Goal: Task Accomplishment & Management: Manage account settings

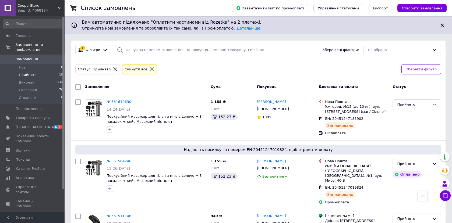
scroll to position [682, 0]
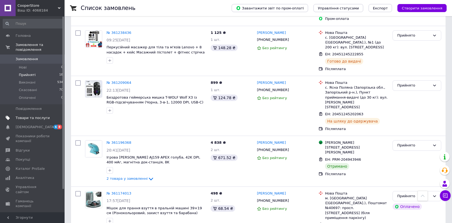
click at [29, 116] on span "Товари та послуги" at bounding box center [33, 118] width 34 height 5
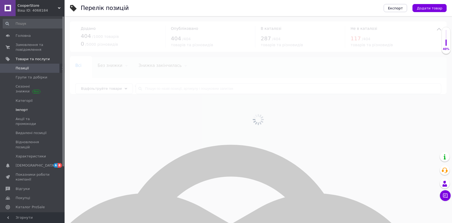
click at [23, 111] on span "Імпорт" at bounding box center [22, 110] width 12 height 5
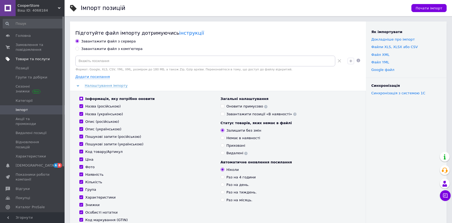
click at [27, 59] on span "Товари та послуги" at bounding box center [33, 59] width 34 height 5
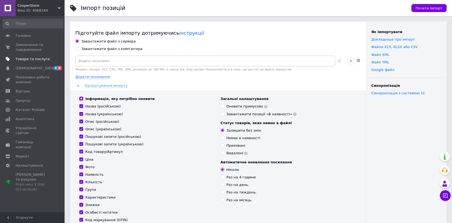
click at [27, 59] on span "Товари та послуги" at bounding box center [33, 59] width 34 height 5
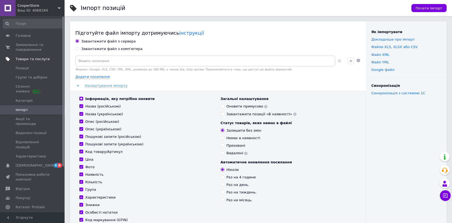
click at [27, 59] on span "Товари та послуги" at bounding box center [33, 59] width 34 height 5
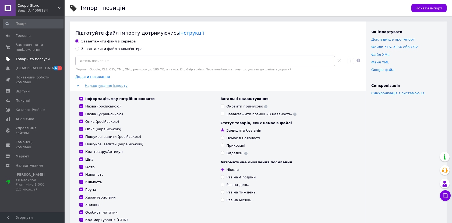
click at [27, 59] on span "Товари та послуги" at bounding box center [33, 59] width 34 height 5
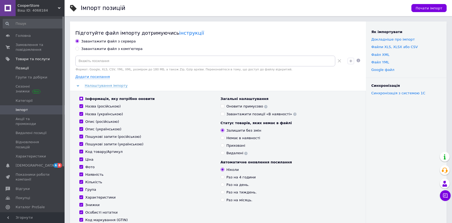
click at [22, 69] on span "Позиції" at bounding box center [22, 68] width 13 height 5
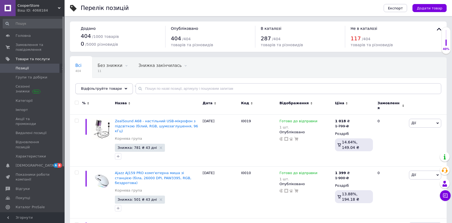
click at [121, 92] on div "Відфільтруйте товари" at bounding box center [104, 88] width 58 height 11
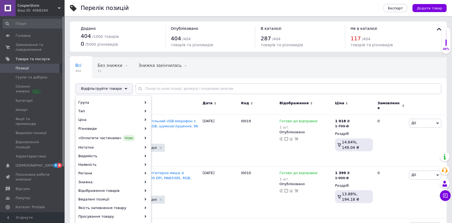
click at [121, 92] on div "Відфільтруйте товари" at bounding box center [104, 88] width 58 height 11
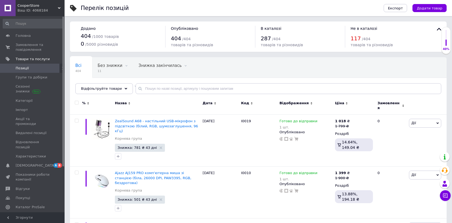
click at [76, 103] on input "checkbox" at bounding box center [76, 102] width 3 height 3
checkbox input "true"
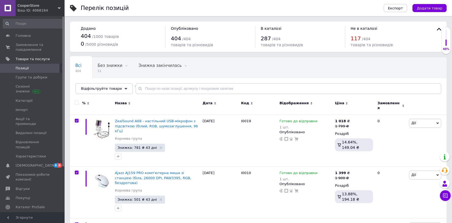
checkbox input "true"
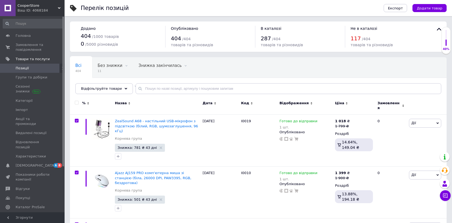
checkbox input "true"
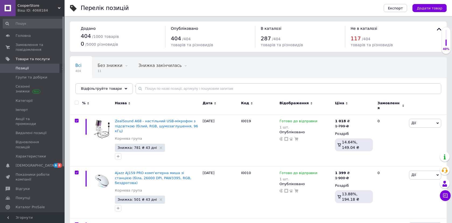
checkbox input "true"
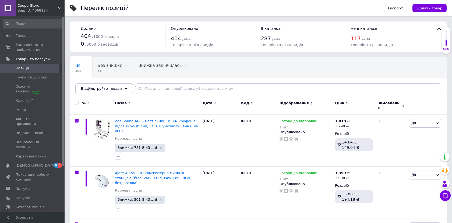
checkbox input "true"
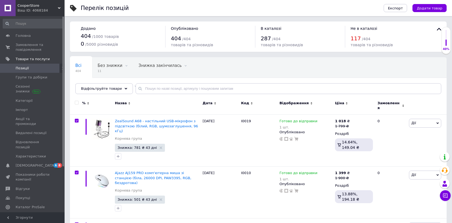
checkbox input "true"
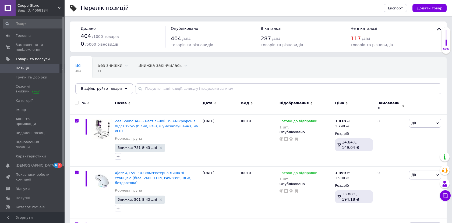
checkbox input "true"
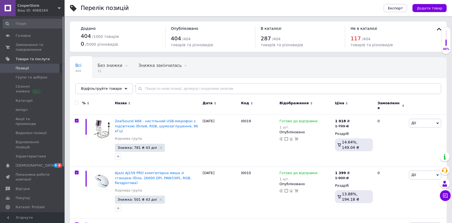
checkbox input "true"
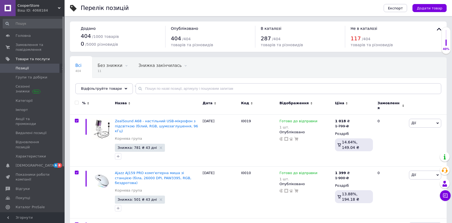
checkbox input "true"
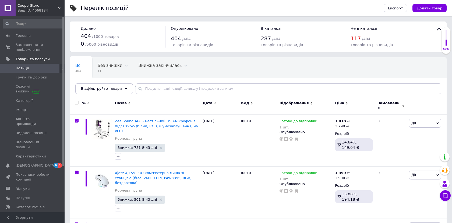
checkbox input "true"
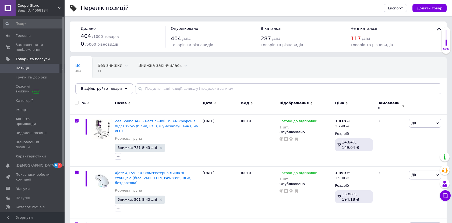
checkbox input "true"
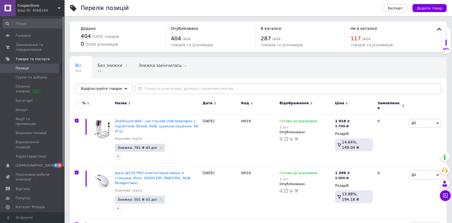
checkbox input "true"
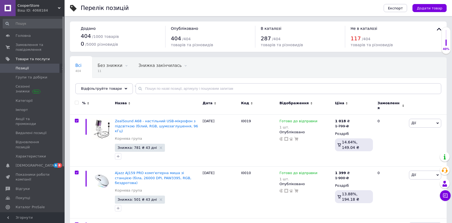
checkbox input "true"
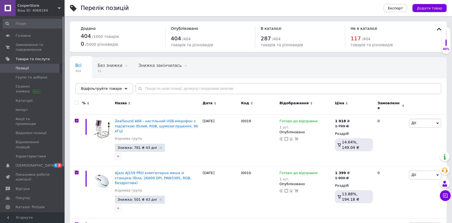
checkbox input "true"
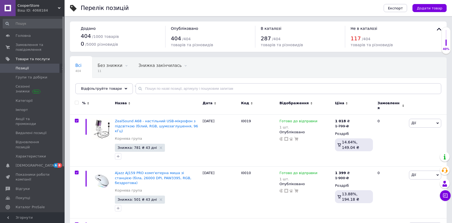
checkbox input "true"
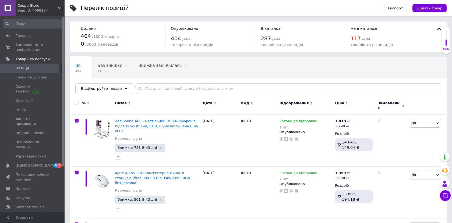
checkbox input "true"
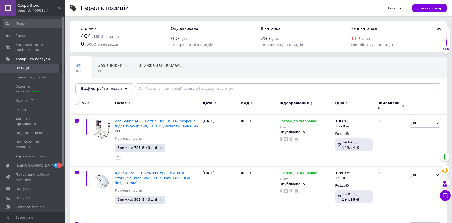
checkbox input "true"
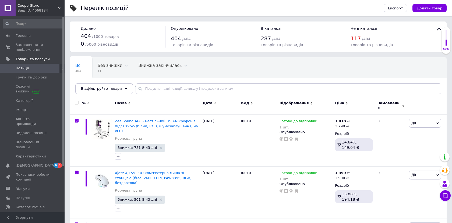
checkbox input "true"
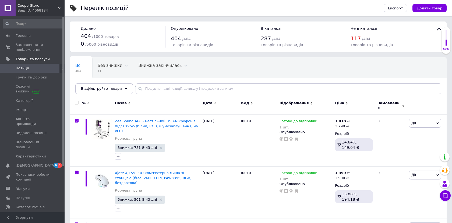
checkbox input "true"
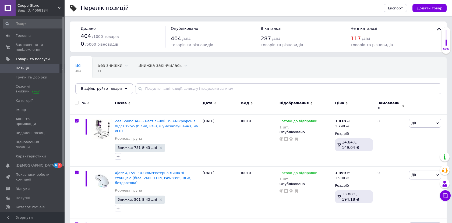
checkbox input "true"
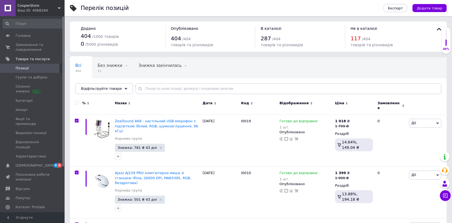
checkbox input "true"
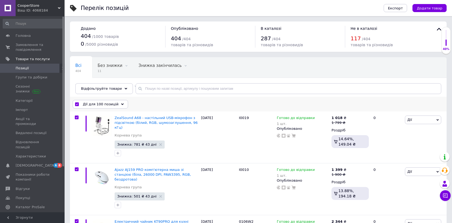
click at [113, 102] on span "Дії для 100 позицій" at bounding box center [101, 104] width 36 height 5
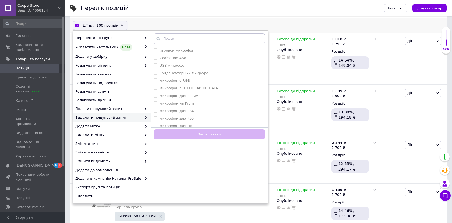
scroll to position [84, 0]
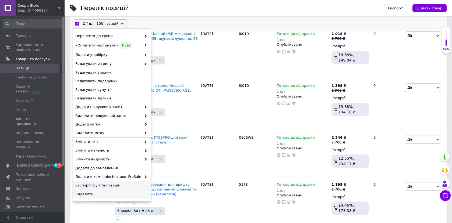
click at [127, 188] on span "Експорт груп та позицій" at bounding box center [111, 185] width 72 height 5
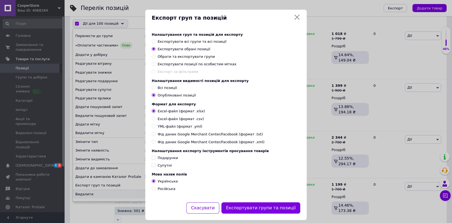
click at [297, 16] on icon at bounding box center [297, 17] width 6 height 6
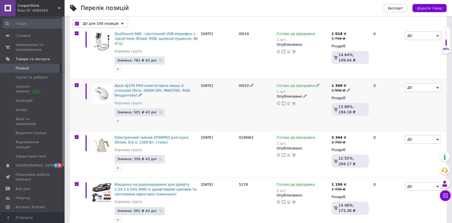
scroll to position [0, 0]
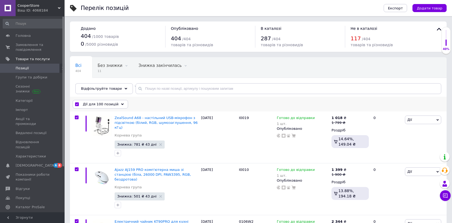
click at [111, 105] on span "Дії для 100 позицій" at bounding box center [101, 104] width 36 height 5
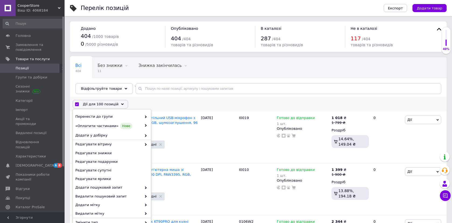
click at [111, 105] on span "Дії для 100 позицій" at bounding box center [101, 104] width 36 height 5
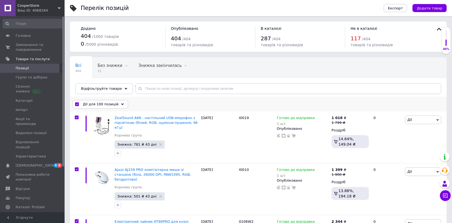
click at [78, 104] on input "checkbox" at bounding box center [76, 104] width 3 height 3
checkbox input "false"
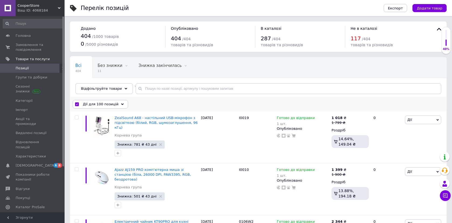
checkbox input "false"
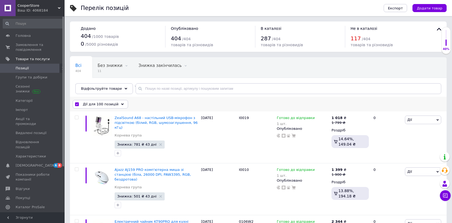
checkbox input "false"
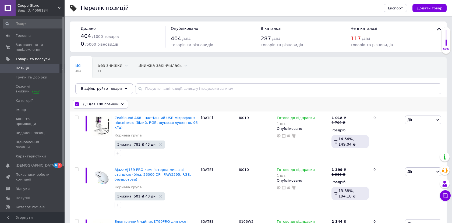
checkbox input "false"
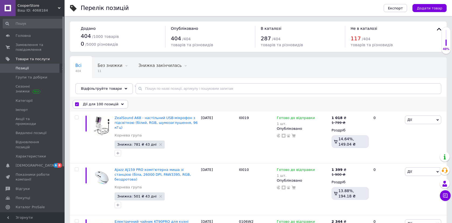
checkbox input "false"
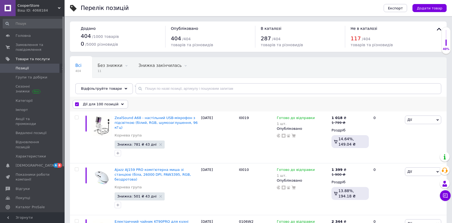
checkbox input "false"
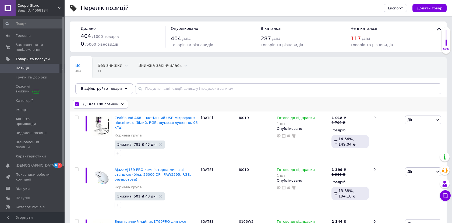
checkbox input "false"
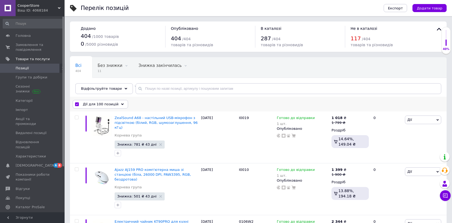
checkbox input "false"
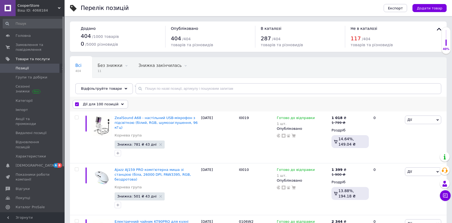
checkbox input "false"
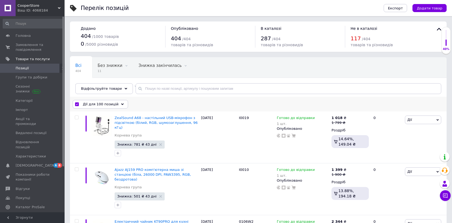
checkbox input "false"
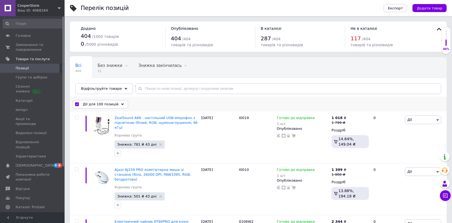
checkbox input "false"
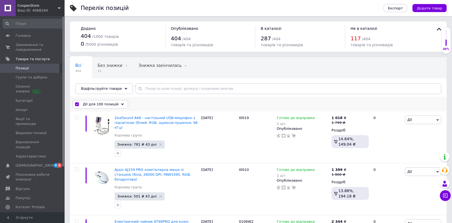
checkbox input "false"
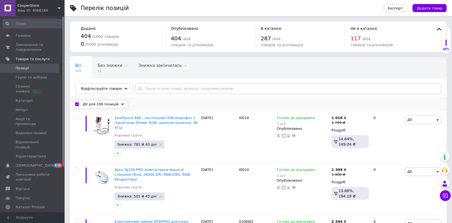
checkbox input "false"
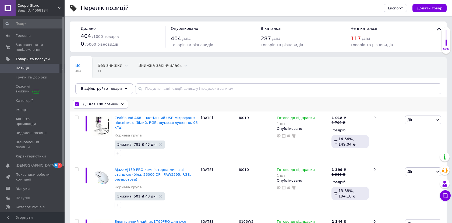
checkbox input "false"
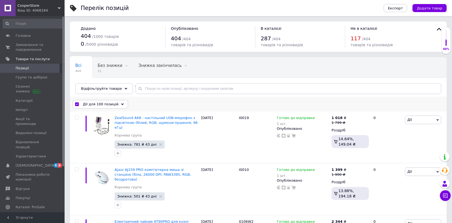
checkbox input "false"
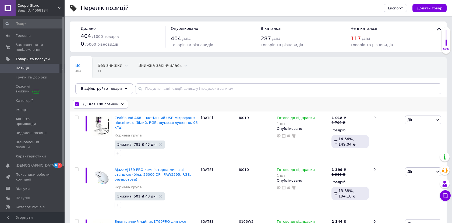
checkbox input "false"
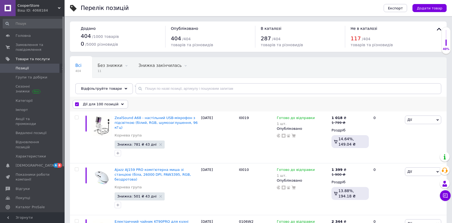
checkbox input "false"
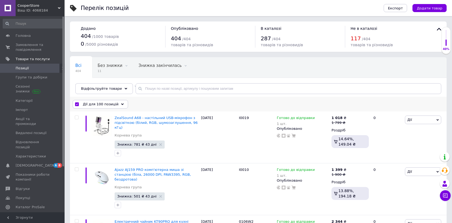
checkbox input "false"
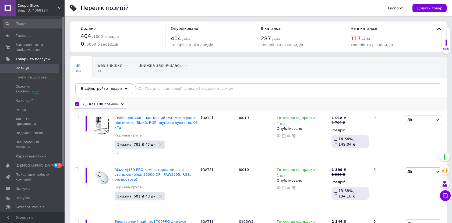
checkbox input "false"
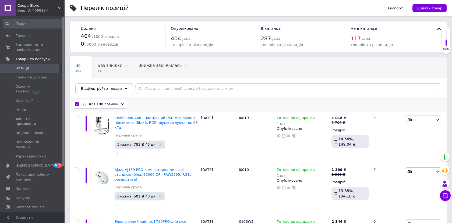
checkbox input "false"
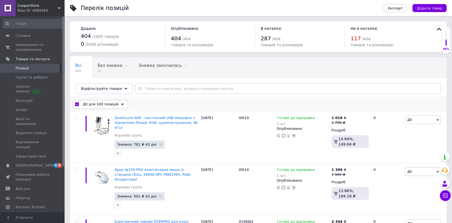
checkbox input "false"
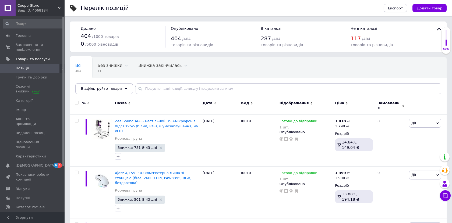
click at [397, 7] on span "Експорт" at bounding box center [395, 8] width 15 height 4
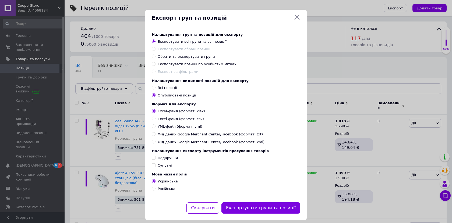
click at [190, 129] on span "YML-файл (формат .yml)" at bounding box center [180, 126] width 45 height 5
click at [155, 128] on input "YML-файл (формат .yml)" at bounding box center [153, 126] width 3 height 3
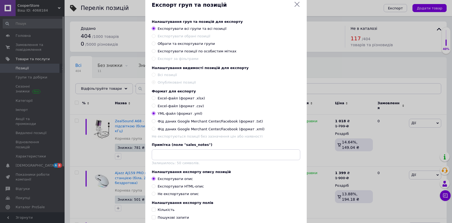
scroll to position [73, 0]
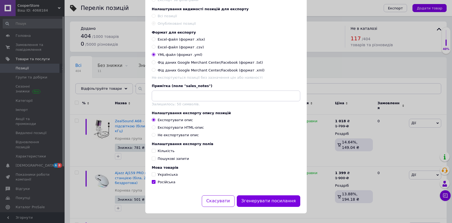
click at [171, 176] on span "Українська" at bounding box center [168, 175] width 20 height 4
click at [155, 176] on input "Українська" at bounding box center [153, 174] width 3 height 3
click at [266, 201] on button "Згенерувати посилання" at bounding box center [269, 202] width 64 height 12
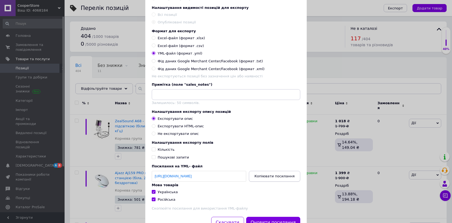
click at [261, 178] on span "Копіювати посилання" at bounding box center [275, 176] width 40 height 4
click at [36, 132] on div "Експорт груп та позицій Налаштування груп та позицій для експорту Експортувати …" at bounding box center [226, 86] width 452 height 318
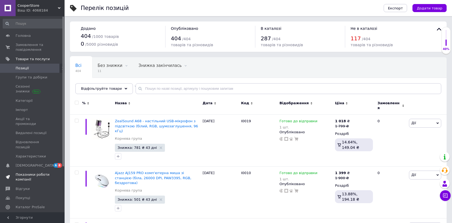
scroll to position [59, 0]
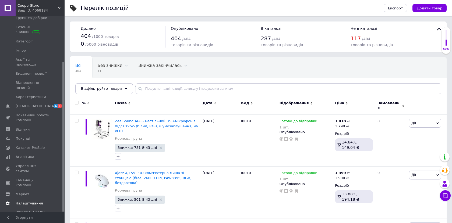
click at [28, 201] on span "Налаштування" at bounding box center [29, 203] width 27 height 5
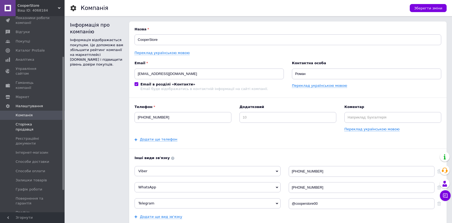
click at [40, 122] on span "Сторінка продавця" at bounding box center [33, 127] width 34 height 10
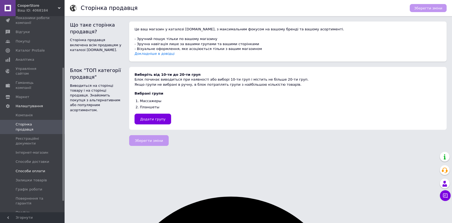
scroll to position [92, 0]
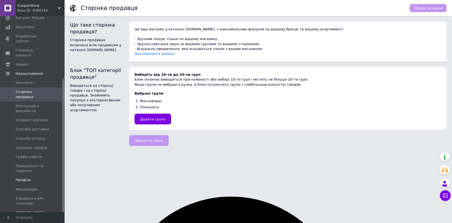
click at [22, 178] on span "Профіль" at bounding box center [23, 180] width 15 height 5
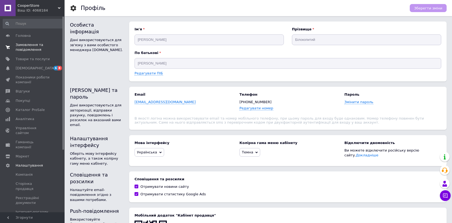
click at [26, 44] on span "Замовлення та повідомлення" at bounding box center [33, 48] width 34 height 10
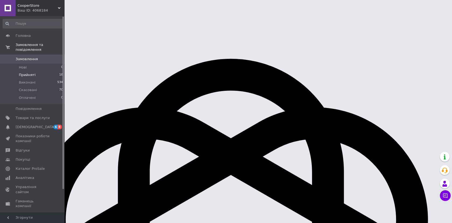
click at [31, 73] on span "Прийняті" at bounding box center [27, 75] width 17 height 5
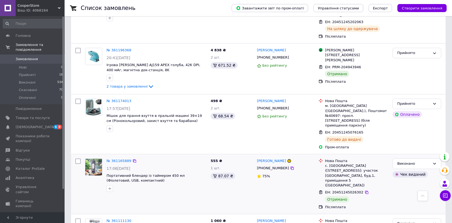
scroll to position [1177, 0]
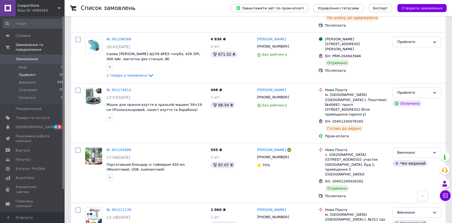
click at [32, 75] on span "Прийняті" at bounding box center [27, 75] width 17 height 5
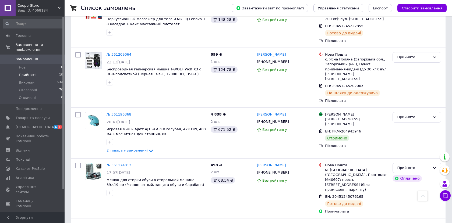
scroll to position [709, 0]
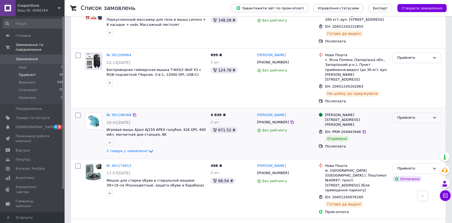
click at [404, 115] on div "Прийнято" at bounding box center [413, 118] width 33 height 6
click at [404, 124] on li "Виконано" at bounding box center [417, 129] width 48 height 10
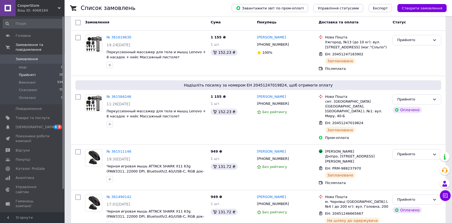
scroll to position [0, 0]
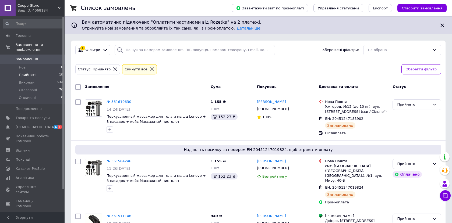
click at [25, 74] on span "Прийняті" at bounding box center [27, 75] width 17 height 5
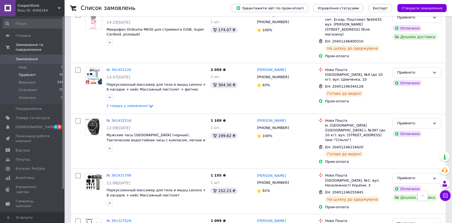
scroll to position [702, 0]
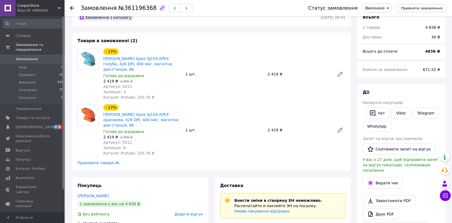
scroll to position [14, 0]
click at [383, 177] on button "Видати чек" at bounding box center [383, 182] width 40 height 11
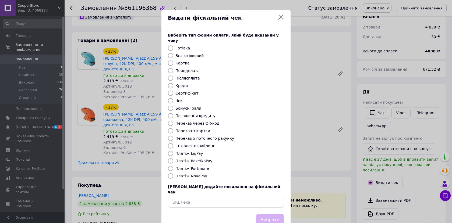
click at [191, 76] on label "Післясплата" at bounding box center [188, 78] width 24 height 4
click at [173, 76] on input "Післясплата" at bounding box center [170, 78] width 5 height 5
radio input "true"
click at [272, 215] on button "Вибрати" at bounding box center [270, 221] width 28 height 12
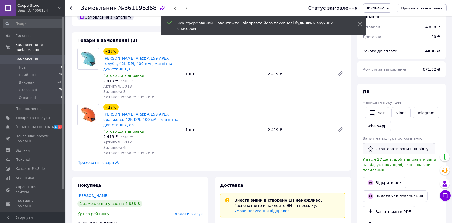
click at [382, 150] on button "Скопіювати запит на відгук" at bounding box center [399, 148] width 73 height 11
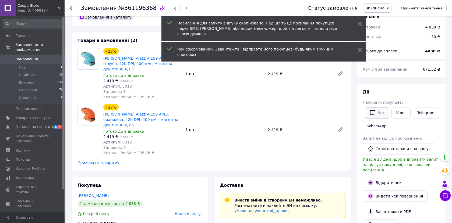
click at [377, 111] on button "Чат" at bounding box center [377, 112] width 24 height 11
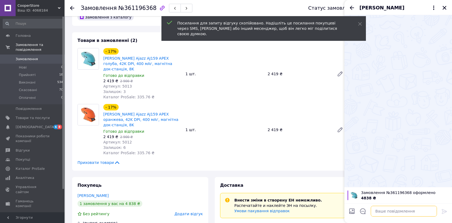
click at [387, 213] on textarea at bounding box center [404, 211] width 66 height 11
paste textarea "https://prom.ua/s/nCYftU6pXtz"
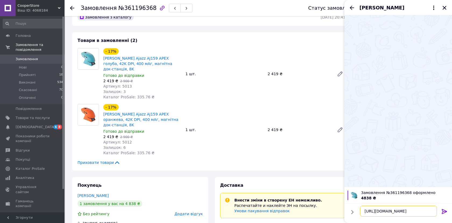
type textarea "https://prom.ua/s/nCYftU6pXtz"
click at [444, 211] on icon at bounding box center [445, 212] width 6 height 6
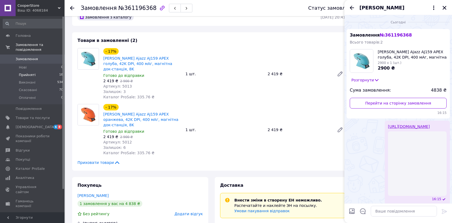
click at [23, 75] on span "Прийняті" at bounding box center [27, 75] width 17 height 5
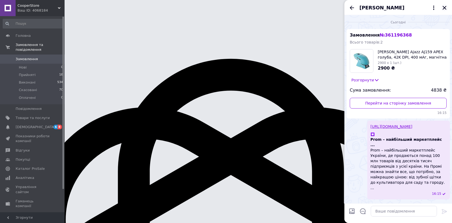
click at [446, 8] on icon "Закрити" at bounding box center [444, 7] width 5 height 5
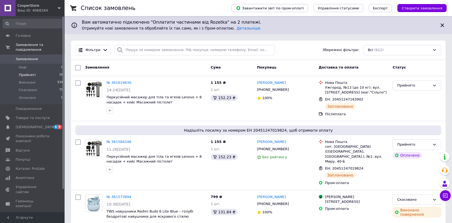
click at [29, 76] on span "Прийняті" at bounding box center [27, 75] width 17 height 5
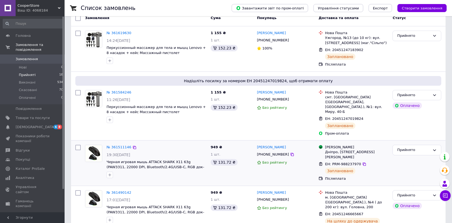
scroll to position [68, 0]
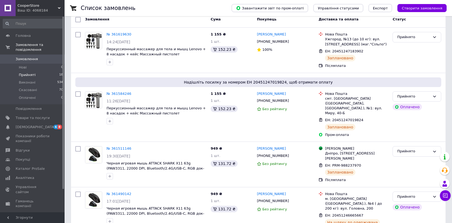
click at [28, 73] on span "Прийняті" at bounding box center [27, 75] width 17 height 5
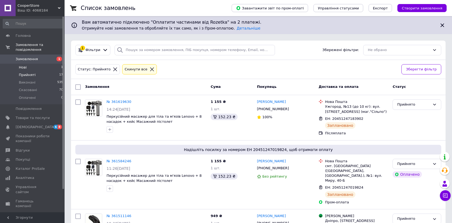
click at [23, 68] on span "Нові" at bounding box center [23, 67] width 8 height 5
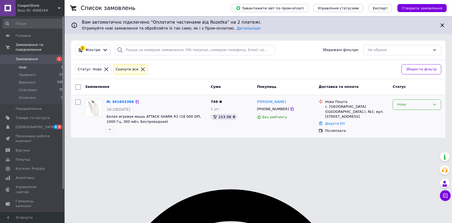
click at [414, 106] on div "Нове" at bounding box center [413, 105] width 33 height 6
click at [412, 116] on li "Прийнято" at bounding box center [417, 116] width 48 height 10
click at [330, 122] on link "Додати ЕН" at bounding box center [335, 124] width 20 height 4
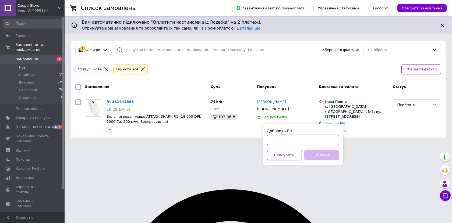
click at [309, 139] on input "Добавить ЕН" at bounding box center [303, 140] width 72 height 11
paste input "20451247345645"
type input "20451247345645"
click at [319, 156] on button "Додати" at bounding box center [321, 155] width 35 height 11
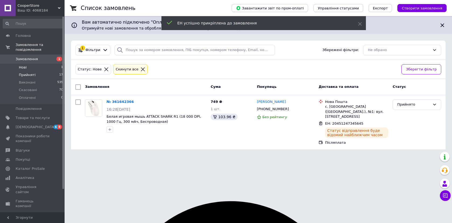
click at [28, 76] on span "Прийняті" at bounding box center [27, 75] width 17 height 5
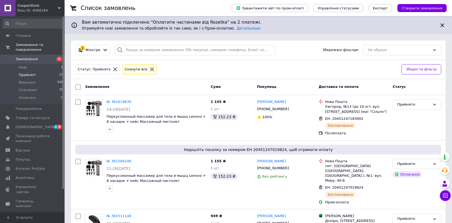
click at [28, 76] on span "Прийняті" at bounding box center [27, 75] width 17 height 5
click at [25, 72] on li "Прийняті 18" at bounding box center [33, 75] width 66 height 8
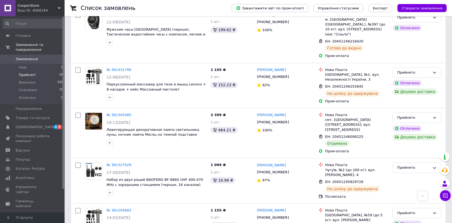
scroll to position [513, 0]
click at [438, 113] on div "Прийнято" at bounding box center [417, 118] width 49 height 10
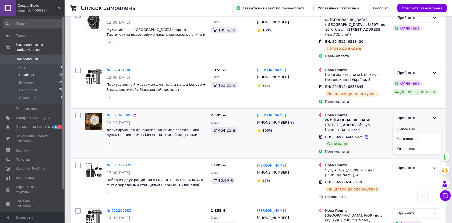
click at [427, 125] on li "Виконано" at bounding box center [417, 130] width 48 height 10
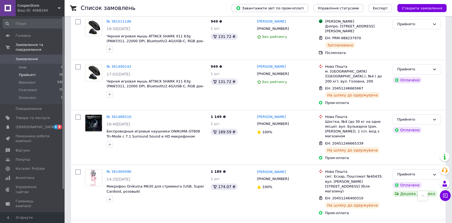
scroll to position [244, 0]
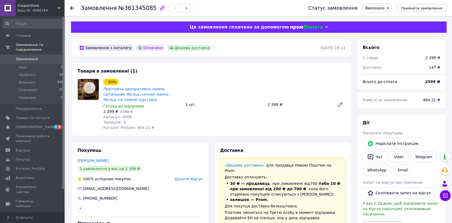
click at [382, 222] on button "Видати чек" at bounding box center [383, 227] width 40 height 11
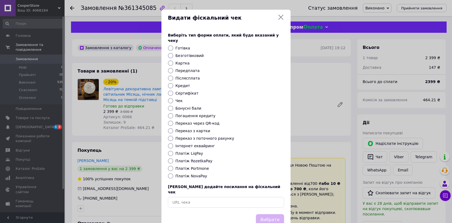
click at [198, 159] on label "Платіж RozetkaPay" at bounding box center [194, 161] width 37 height 4
click at [173, 159] on input "Платіж RozetkaPay" at bounding box center [170, 161] width 5 height 5
radio input "true"
click at [268, 215] on button "Вибрати" at bounding box center [270, 221] width 28 height 12
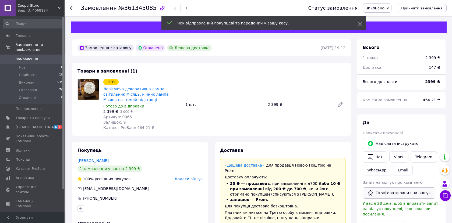
click at [382, 195] on button "Скопіювати запит на відгук" at bounding box center [399, 193] width 73 height 11
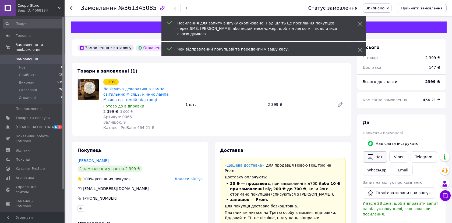
click at [374, 156] on button "Чат" at bounding box center [375, 157] width 24 height 11
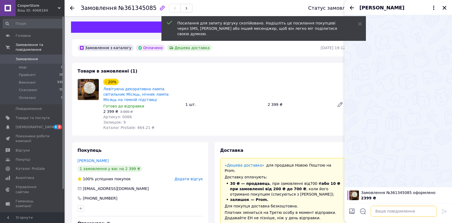
click at [391, 213] on textarea at bounding box center [404, 211] width 66 height 11
paste textarea "https://prom.ua/s/TZa1eENXtnk"
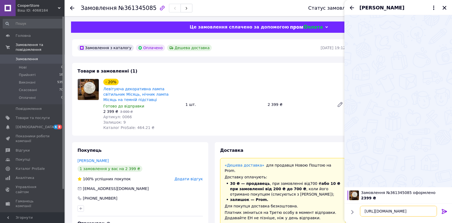
type textarea "https://prom.ua/s/TZa1eENXtnk"
click at [445, 212] on icon at bounding box center [445, 212] width 6 height 6
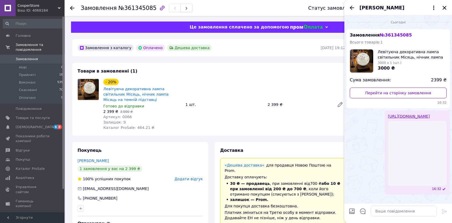
click at [187, 181] on span "Додати відгук" at bounding box center [189, 179] width 28 height 4
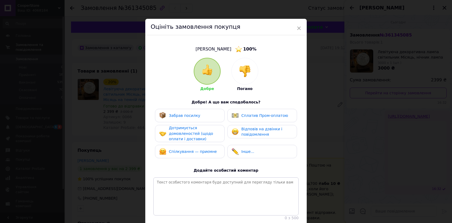
click at [193, 117] on span "Забрав посилку" at bounding box center [184, 116] width 31 height 4
click at [244, 122] on div "Сплатив Пром-оплатою" at bounding box center [262, 115] width 70 height 13
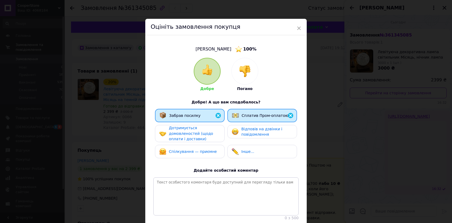
click at [196, 138] on span "Дотримується домовленостей (щодо оплати і доставки)" at bounding box center [191, 133] width 44 height 15
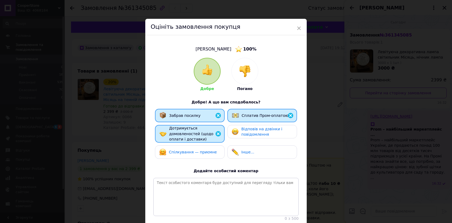
click at [196, 151] on span "Спілкування — приємне" at bounding box center [193, 152] width 48 height 4
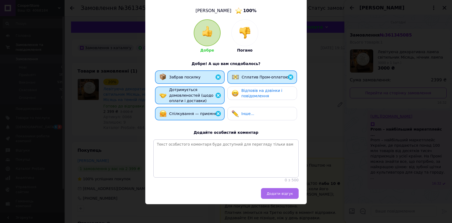
click at [276, 195] on span "Додати відгук" at bounding box center [280, 194] width 26 height 4
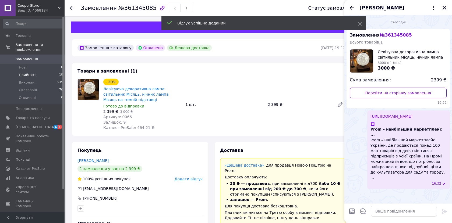
click at [30, 74] on span "Прийняті" at bounding box center [27, 75] width 17 height 5
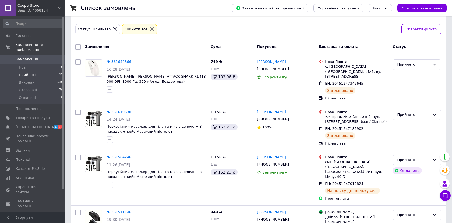
scroll to position [67, 0]
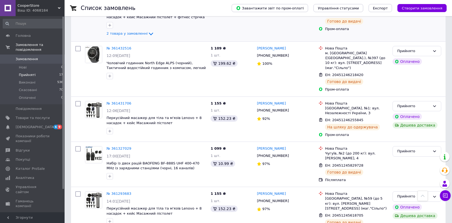
scroll to position [351, 0]
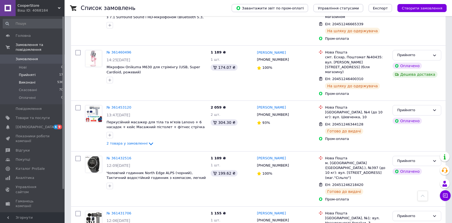
click at [28, 84] on span "Виконані" at bounding box center [27, 82] width 17 height 5
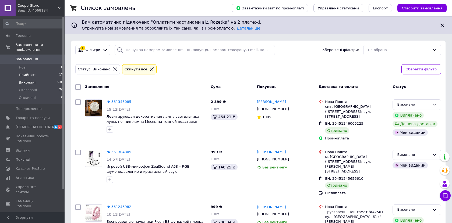
click at [27, 73] on span "Прийняті" at bounding box center [27, 75] width 17 height 5
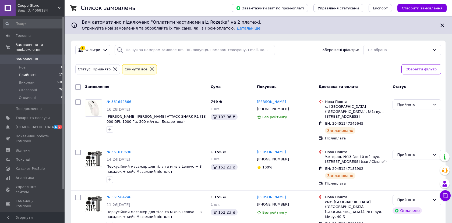
click at [25, 77] on span "Прийняті" at bounding box center [27, 75] width 17 height 5
click at [28, 73] on span "Прийняті" at bounding box center [27, 75] width 17 height 5
click at [27, 76] on span "Прийняті" at bounding box center [27, 75] width 17 height 5
click at [29, 74] on span "Прийняті" at bounding box center [27, 75] width 17 height 5
click at [24, 68] on span "Нові" at bounding box center [23, 67] width 8 height 5
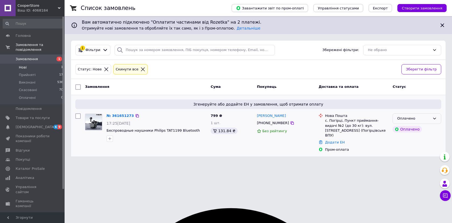
click at [414, 115] on div "Оплачено" at bounding box center [417, 119] width 49 height 10
click at [417, 128] on li "Прийнято" at bounding box center [417, 130] width 48 height 10
click at [336, 141] on link "Додати ЕН" at bounding box center [335, 143] width 20 height 4
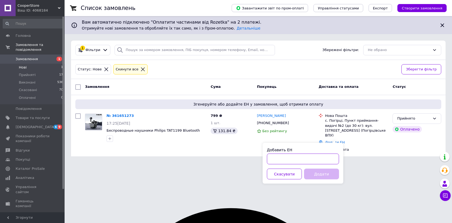
click at [304, 160] on input "Добавить ЕН" at bounding box center [303, 159] width 72 height 11
paste input "20451247409865"
type input "20451247409865"
click at [316, 174] on button "Додати" at bounding box center [321, 174] width 35 height 11
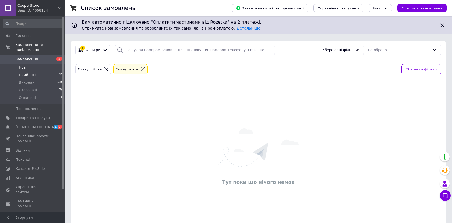
click at [34, 73] on span "Прийняті" at bounding box center [27, 75] width 17 height 5
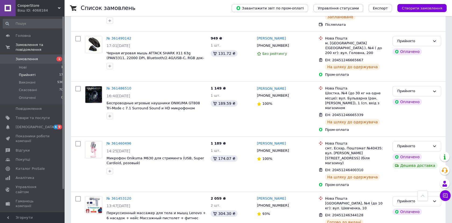
scroll to position [218, 0]
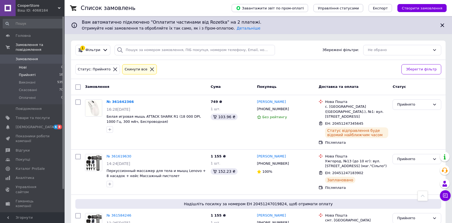
scroll to position [244, 0]
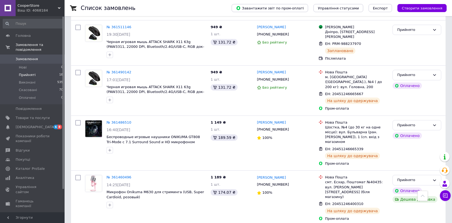
click at [29, 75] on span "Прийняті" at bounding box center [27, 75] width 17 height 5
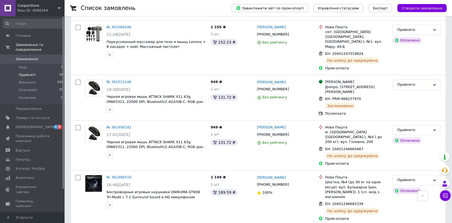
scroll to position [0, 0]
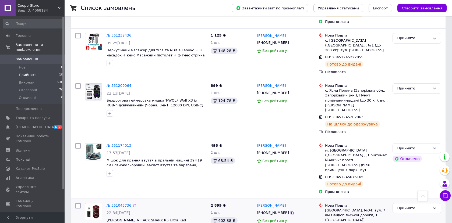
scroll to position [762, 0]
